Goal: Task Accomplishment & Management: Manage account settings

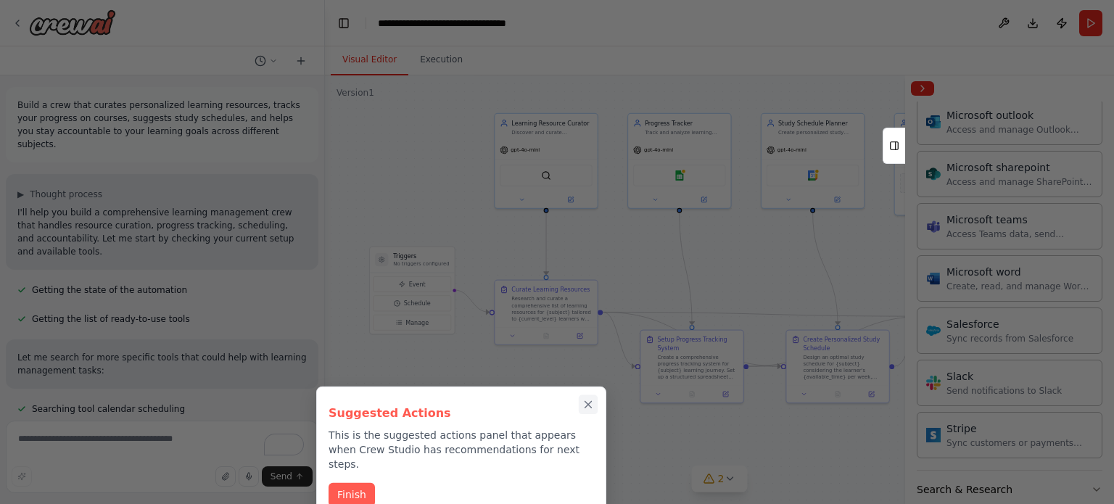
click at [592, 408] on icon "Close walkthrough" at bounding box center [588, 404] width 7 height 7
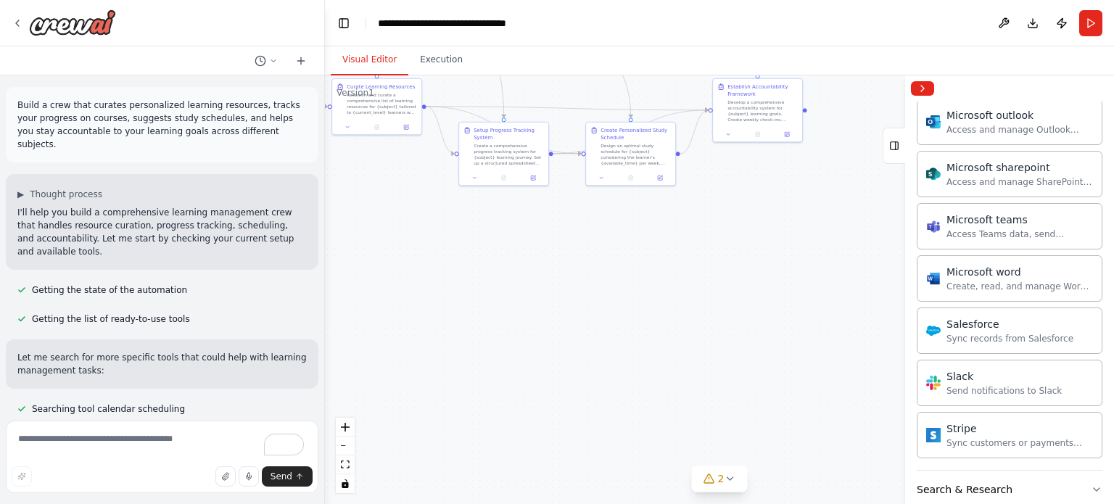
drag, startPoint x: 833, startPoint y: 440, endPoint x: 624, endPoint y: 240, distance: 288.9
click at [624, 240] on div ".deletable-edge-delete-btn { width: 20px; height: 20px; border: 0px solid #ffff…" at bounding box center [719, 289] width 789 height 429
click at [731, 481] on icon at bounding box center [730, 479] width 12 height 12
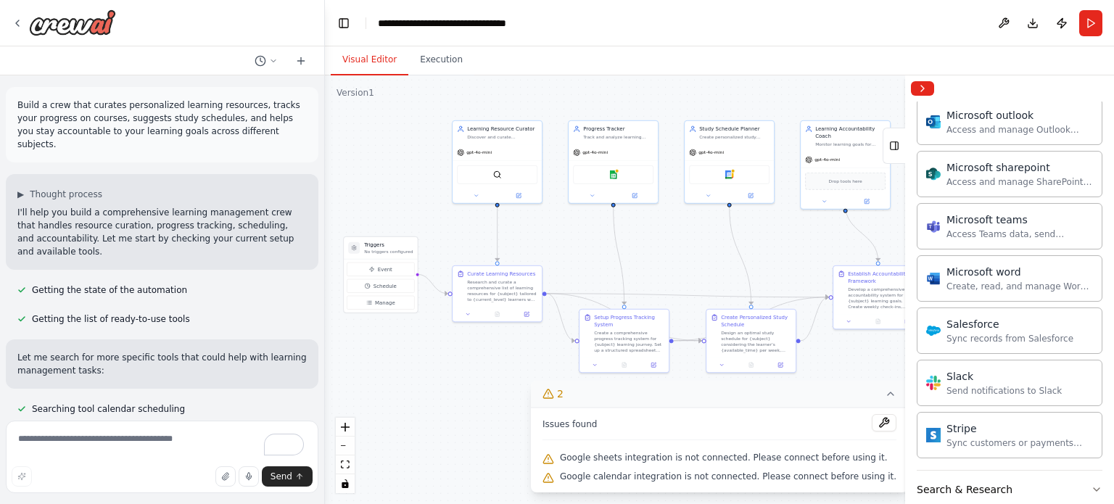
drag, startPoint x: 717, startPoint y: 185, endPoint x: 837, endPoint y: 372, distance: 222.6
click at [837, 372] on div ".deletable-edge-delete-btn { width: 20px; height: 20px; border: 0px solid #ffff…" at bounding box center [719, 289] width 789 height 429
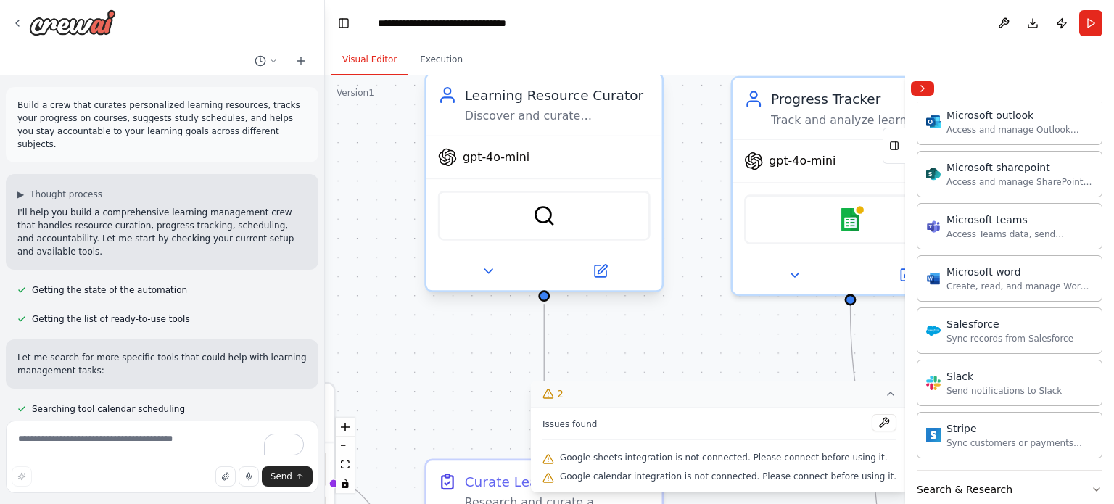
click at [480, 154] on span "gpt-4o-mini" at bounding box center [496, 156] width 67 height 15
click at [483, 170] on div "gpt-4o-mini" at bounding box center [545, 157] width 236 height 42
click at [453, 155] on icon at bounding box center [447, 157] width 17 height 17
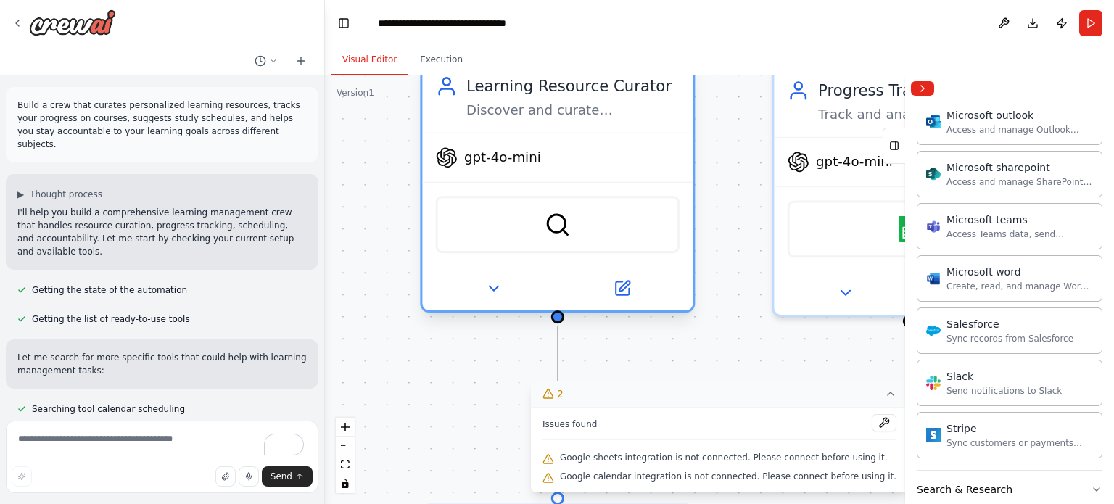
click at [453, 155] on icon at bounding box center [447, 157] width 20 height 20
click at [624, 291] on icon at bounding box center [621, 288] width 13 height 13
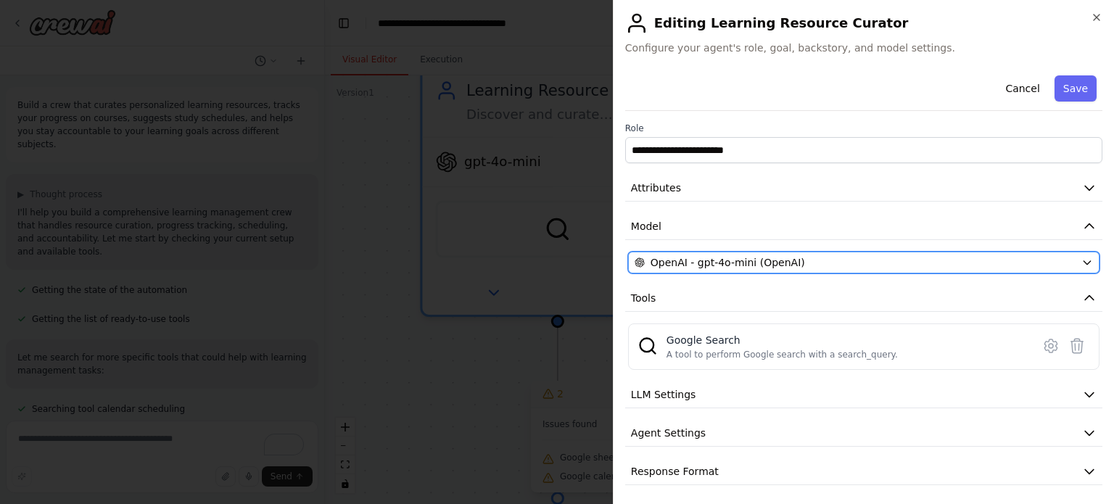
click at [914, 270] on button "OpenAI - gpt-4o-mini (OpenAI)" at bounding box center [864, 263] width 472 height 22
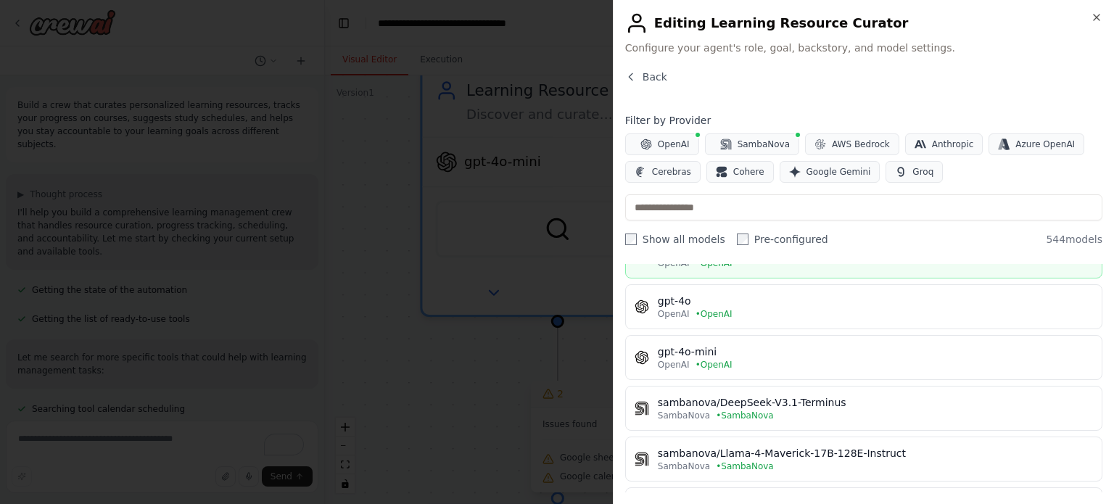
scroll to position [145, 0]
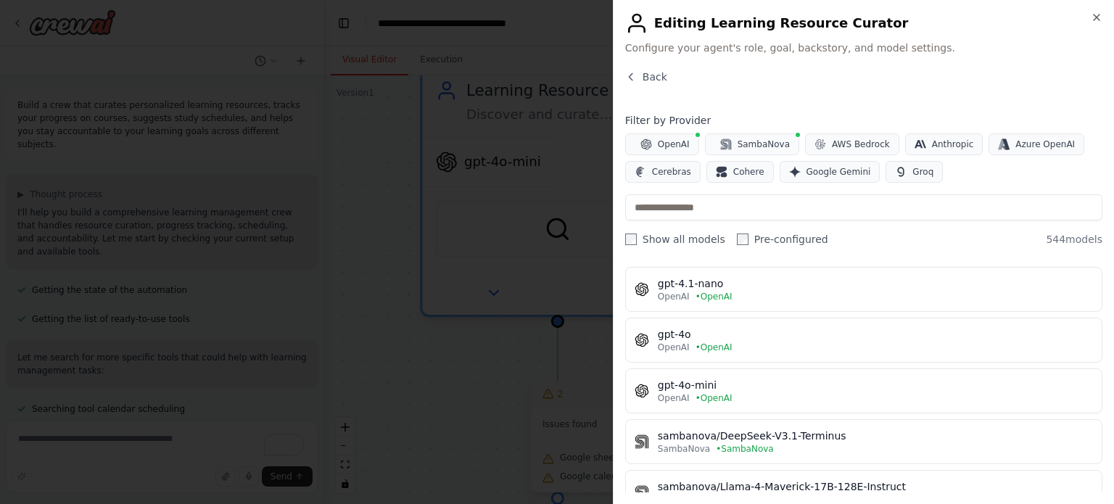
click at [839, 183] on div "Filter by Provider OpenAI SambaNova AWS Bedrock Anthropic Azure OpenAI Cerebras…" at bounding box center [863, 179] width 477 height 133
click at [834, 168] on span "Google Gemini" at bounding box center [839, 172] width 65 height 12
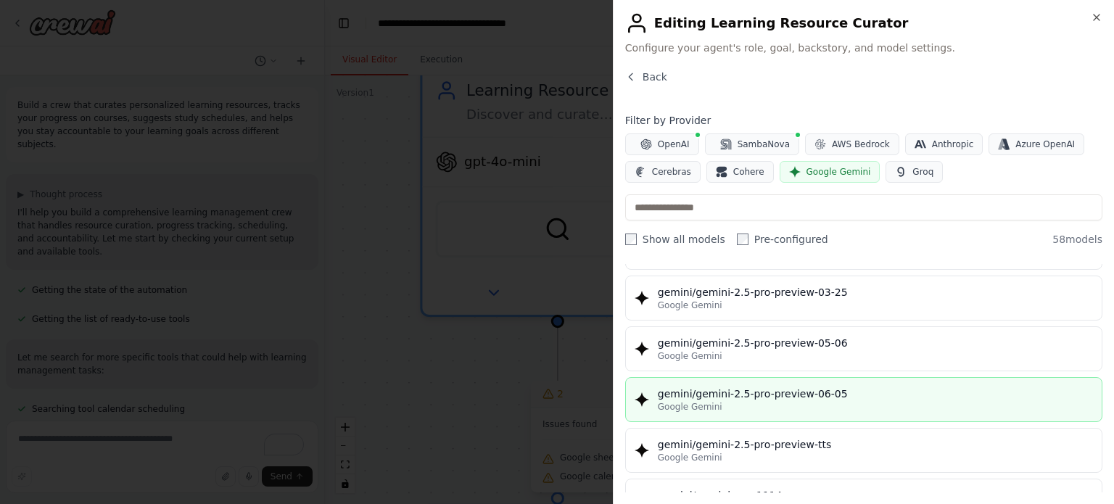
scroll to position [1808, 0]
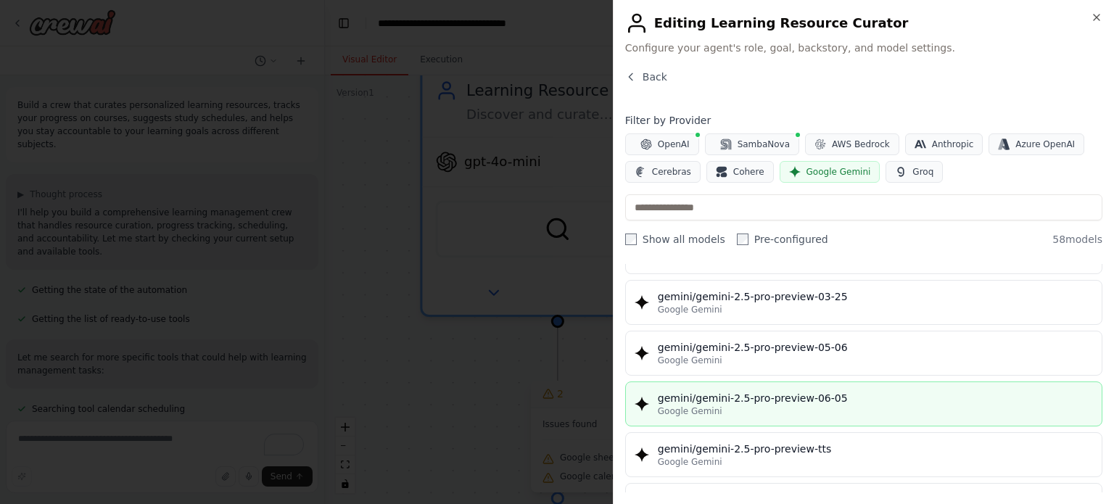
click at [865, 391] on div "gemini/gemini-2.5-pro-preview-06-05" at bounding box center [875, 398] width 435 height 15
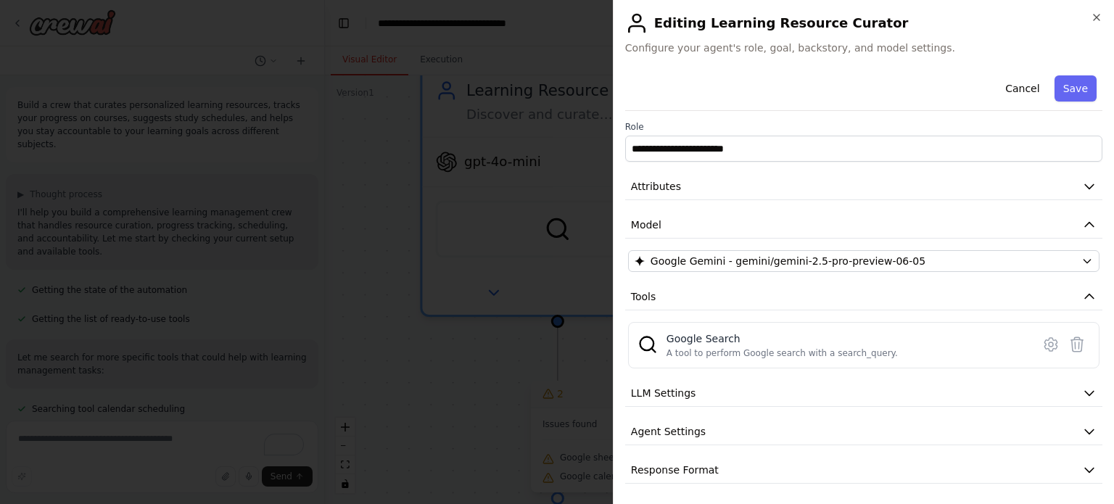
scroll to position [3, 0]
click at [823, 349] on div "A tool to perform Google search with a search_query." at bounding box center [782, 352] width 231 height 12
click at [1045, 340] on icon at bounding box center [1051, 343] width 12 height 13
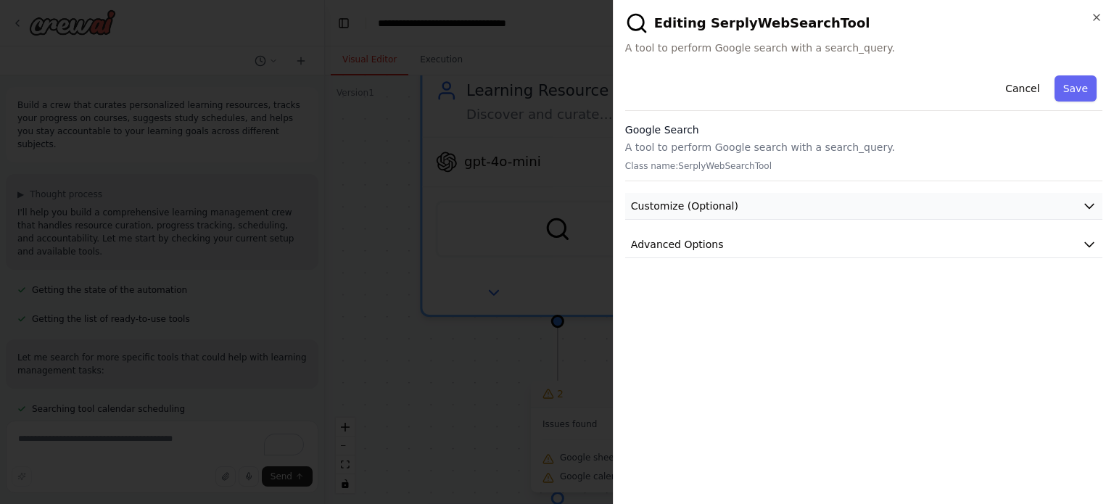
click at [1090, 202] on icon "button" at bounding box center [1089, 206] width 15 height 15
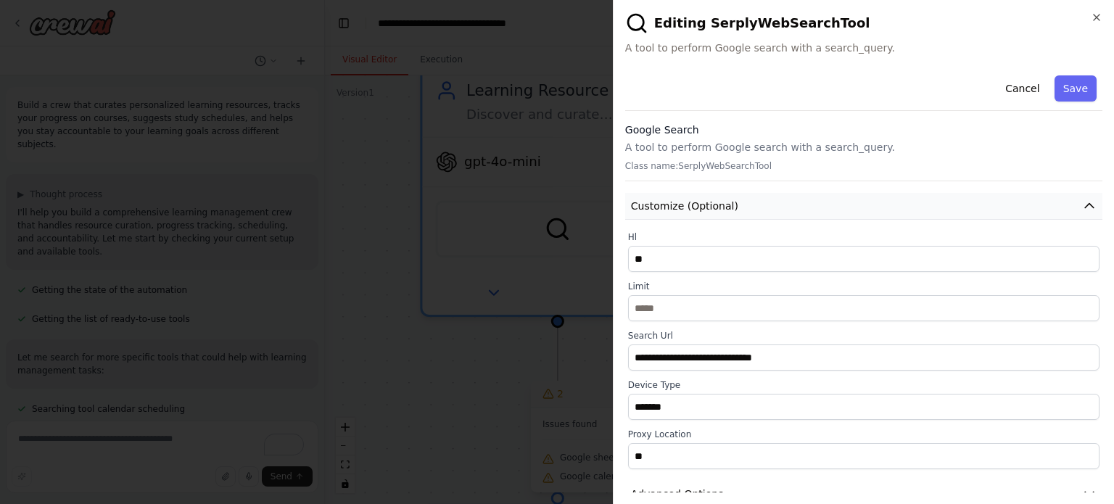
click at [1090, 202] on button "Customize (Optional)" at bounding box center [863, 206] width 477 height 27
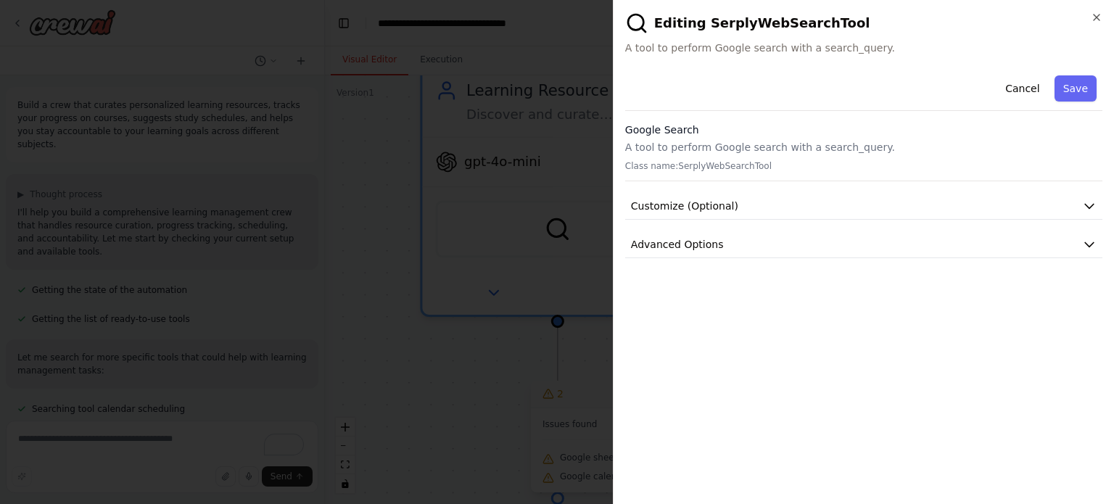
click at [1093, 229] on div "Cancel Save Google Search A tool to perform Google search with a search_query. …" at bounding box center [863, 164] width 477 height 189
click at [1092, 243] on icon "button" at bounding box center [1089, 245] width 9 height 4
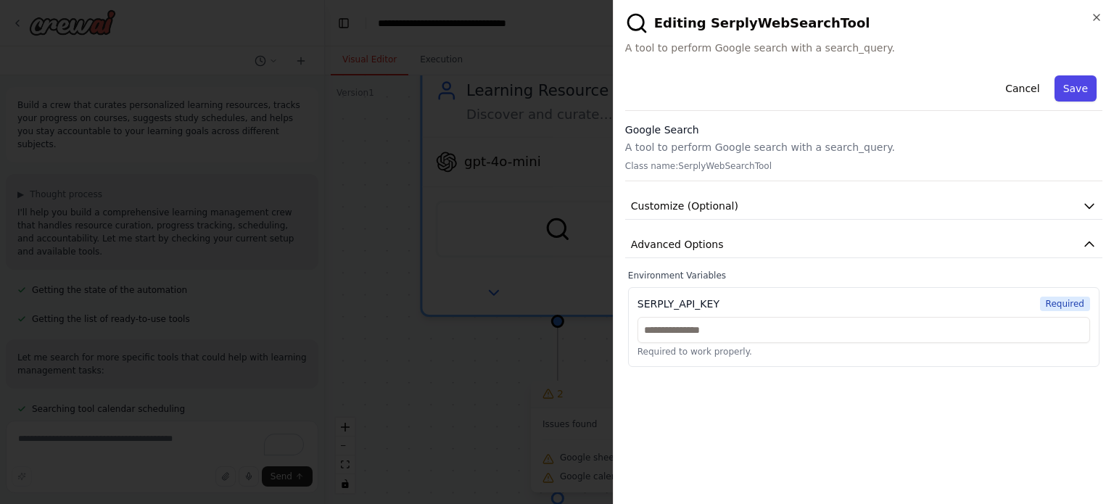
click at [1085, 87] on button "Save" at bounding box center [1076, 88] width 42 height 26
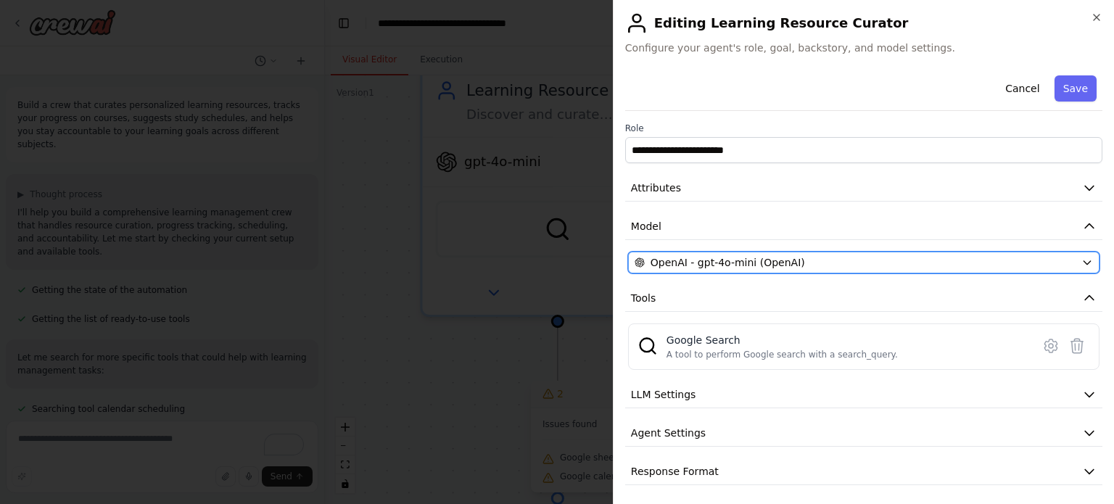
click at [942, 265] on div "OpenAI - gpt-4o-mini (OpenAI)" at bounding box center [855, 262] width 441 height 15
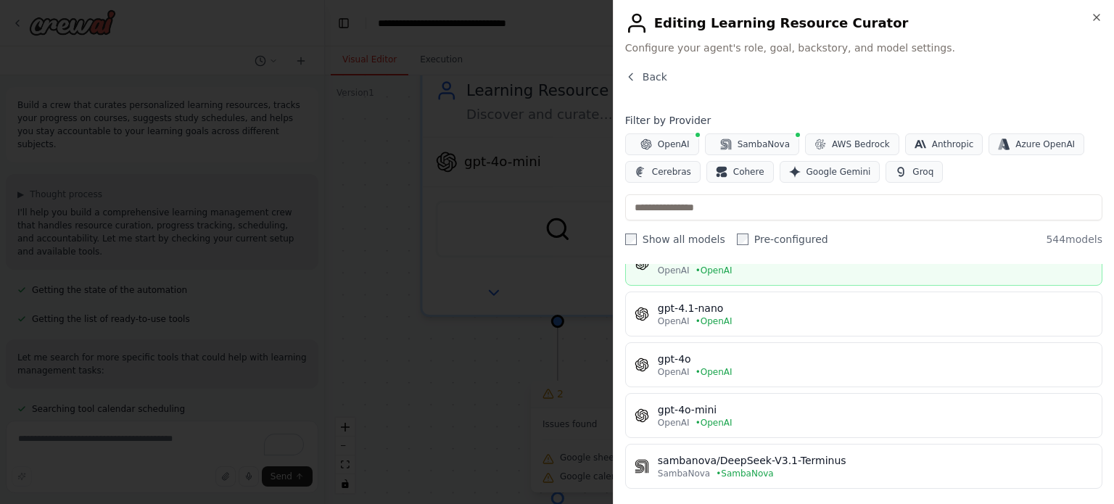
scroll to position [145, 0]
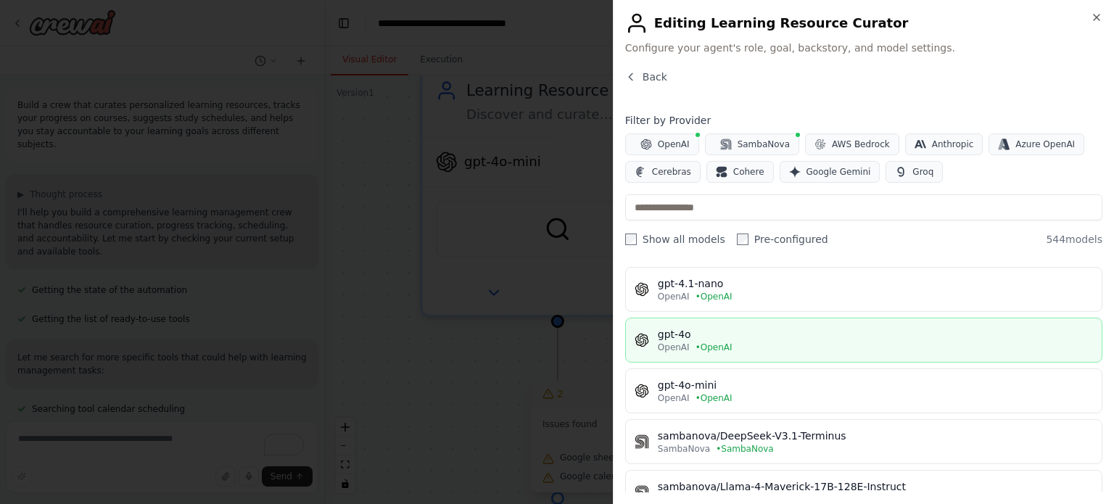
click at [806, 347] on div "OpenAI • OpenAI" at bounding box center [875, 348] width 435 height 12
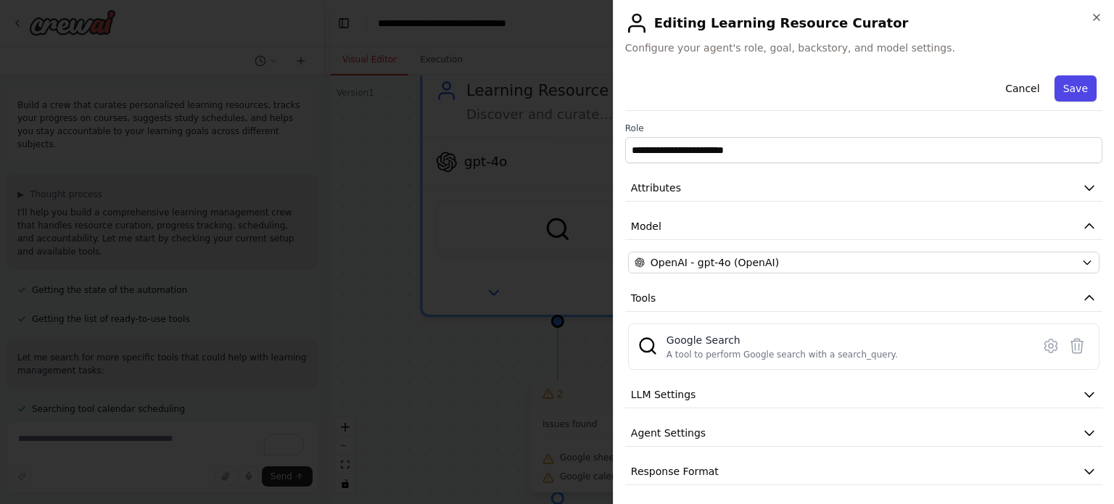
click at [1072, 86] on button "Save" at bounding box center [1076, 88] width 42 height 26
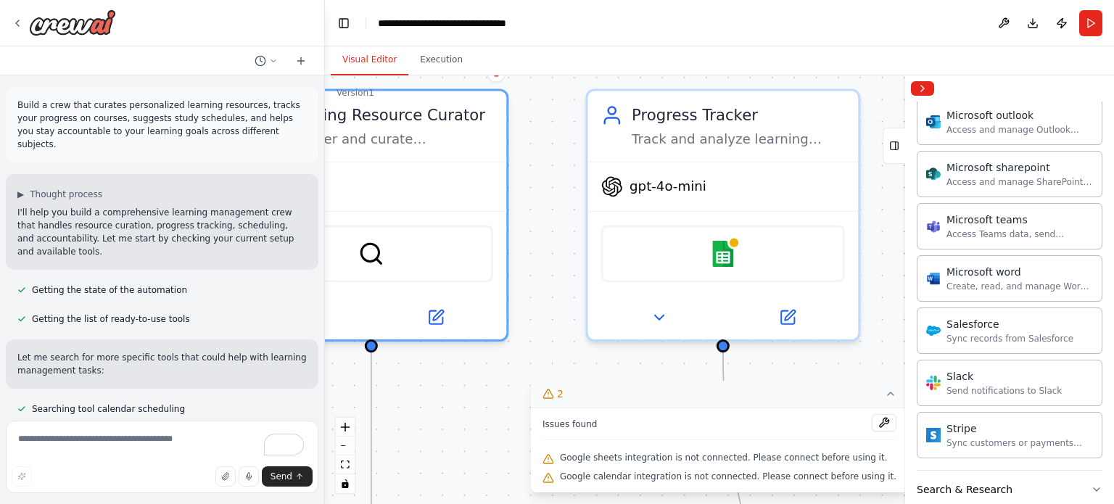
drag, startPoint x: 836, startPoint y: 359, endPoint x: 650, endPoint y: 384, distance: 188.1
click at [650, 384] on div "Version 1 Show Tools Hide Agents .deletable-edge-delete-btn { width: 20px; heig…" at bounding box center [719, 289] width 789 height 429
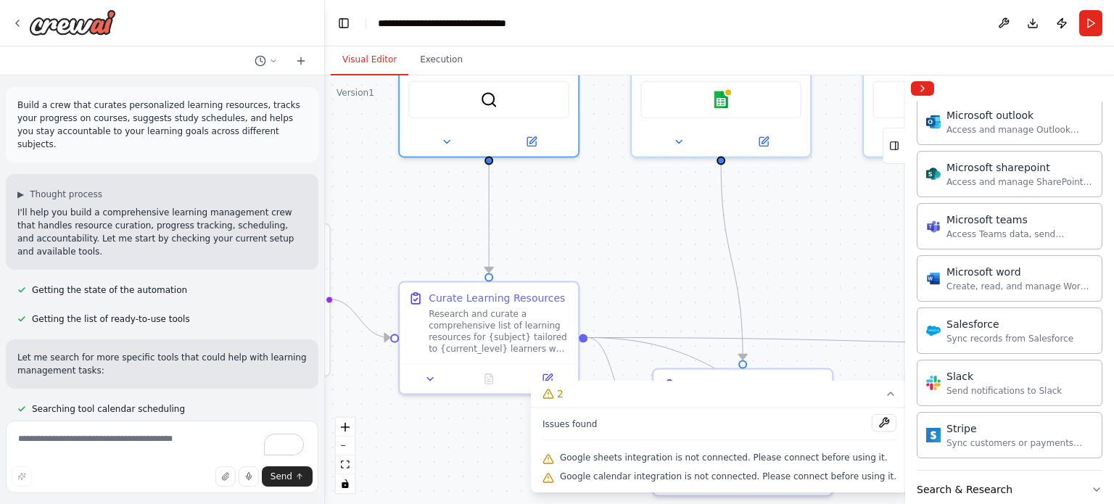
drag, startPoint x: 895, startPoint y: 295, endPoint x: 849, endPoint y: 131, distance: 170.2
click at [849, 131] on div ".deletable-edge-delete-btn { width: 20px; height: 20px; border: 0px solid #ffff…" at bounding box center [719, 289] width 789 height 429
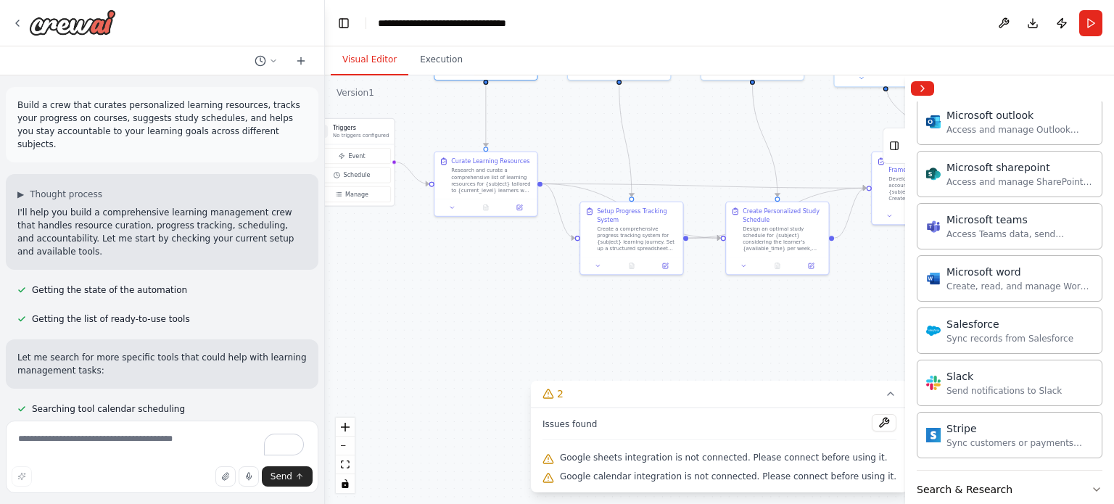
drag, startPoint x: 847, startPoint y: 269, endPoint x: 693, endPoint y: 144, distance: 199.1
click at [693, 144] on div ".deletable-edge-delete-btn { width: 20px; height: 20px; border: 0px solid #ffff…" at bounding box center [719, 289] width 789 height 429
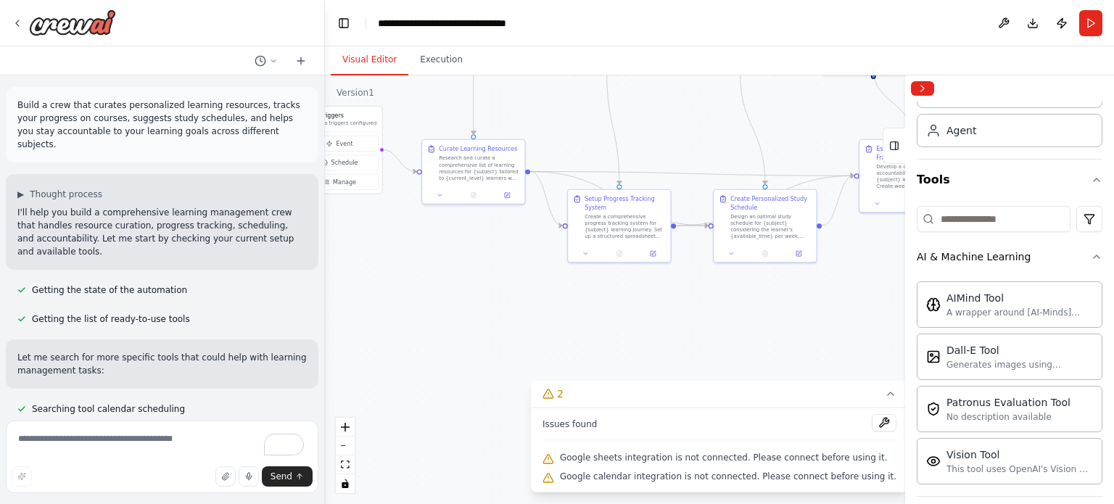
scroll to position [73, 0]
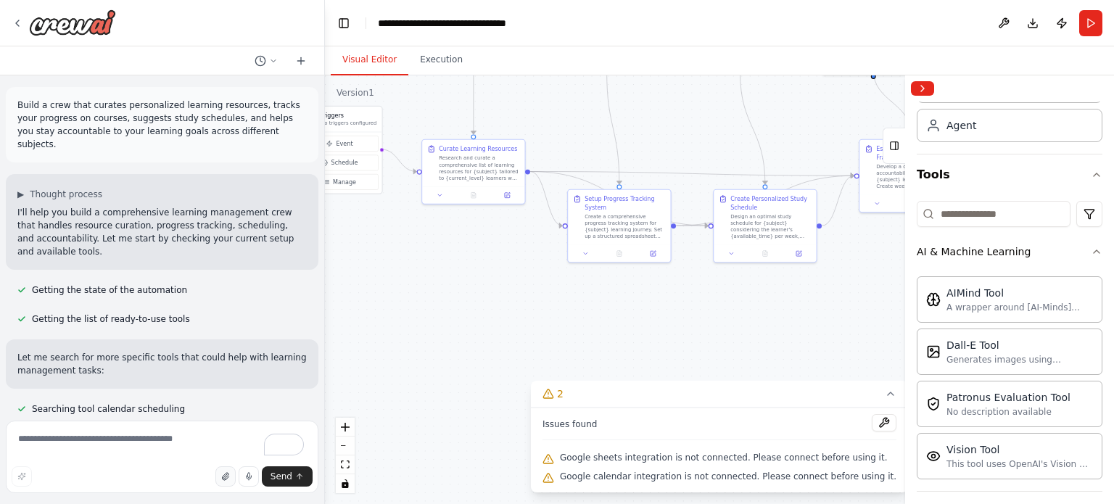
click at [230, 478] on icon "button" at bounding box center [225, 476] width 9 height 9
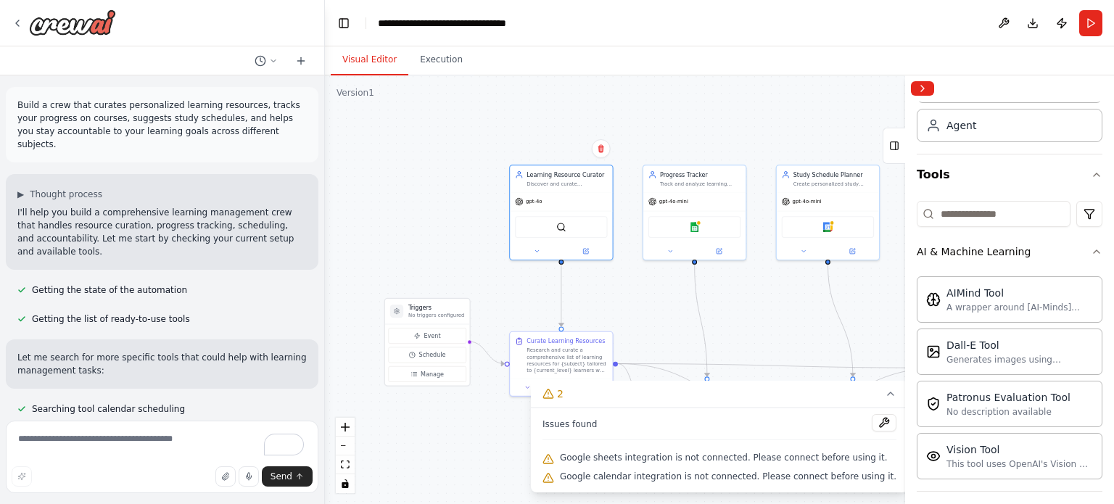
drag, startPoint x: 554, startPoint y: 107, endPoint x: 639, endPoint y: 293, distance: 204.5
click at [639, 293] on div ".deletable-edge-delete-btn { width: 20px; height: 20px; border: 0px solid #ffff…" at bounding box center [719, 289] width 789 height 429
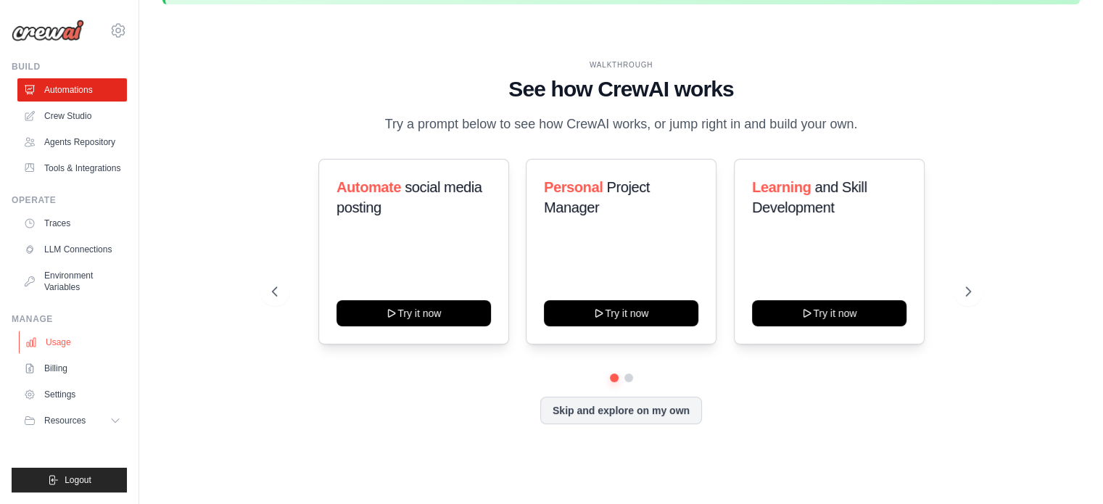
click at [80, 354] on link "Usage" at bounding box center [74, 342] width 110 height 23
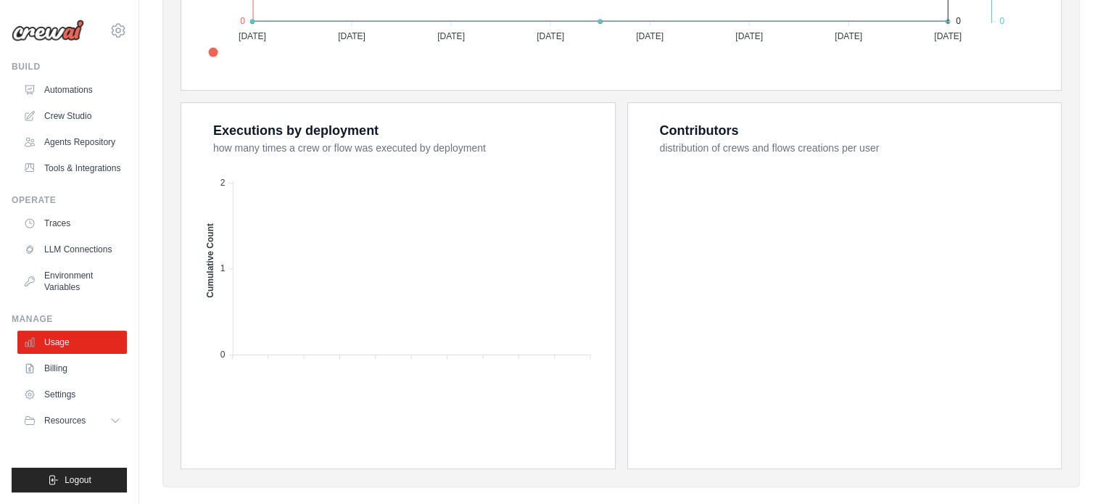
scroll to position [596, 0]
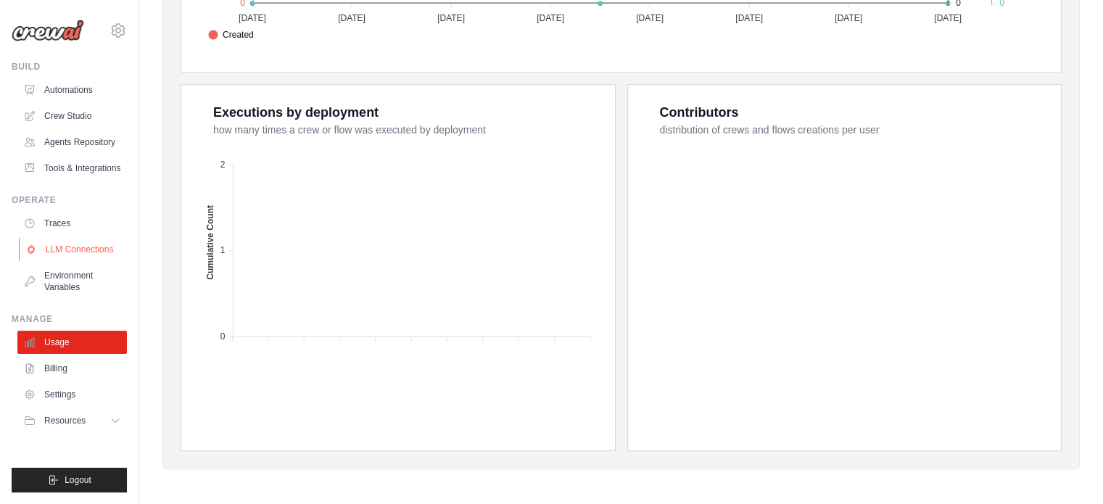
click at [105, 261] on link "LLM Connections" at bounding box center [74, 249] width 110 height 23
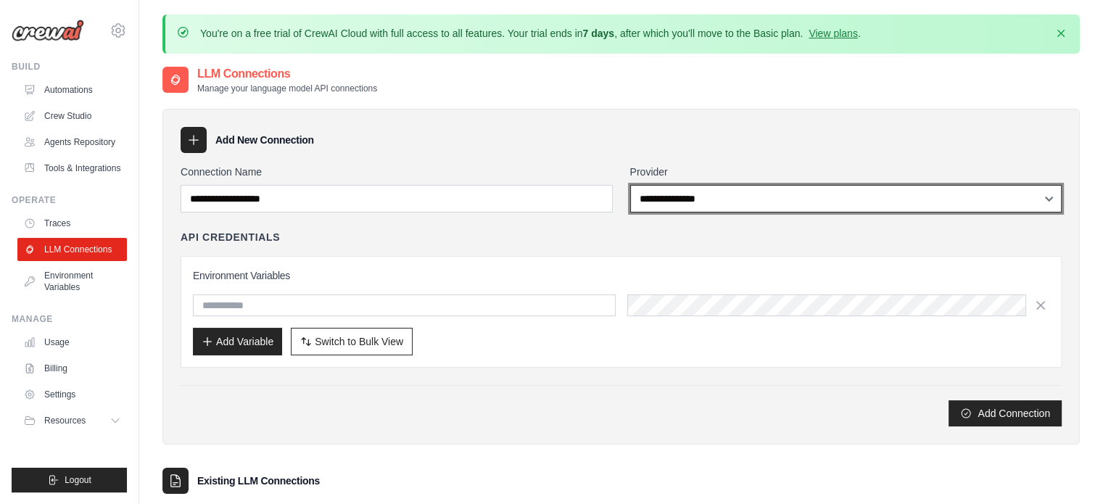
click at [805, 199] on select "**********" at bounding box center [846, 199] width 432 height 28
select select "******"
click at [630, 185] on select "**********" at bounding box center [846, 199] width 432 height 28
